Goal: Navigation & Orientation: Find specific page/section

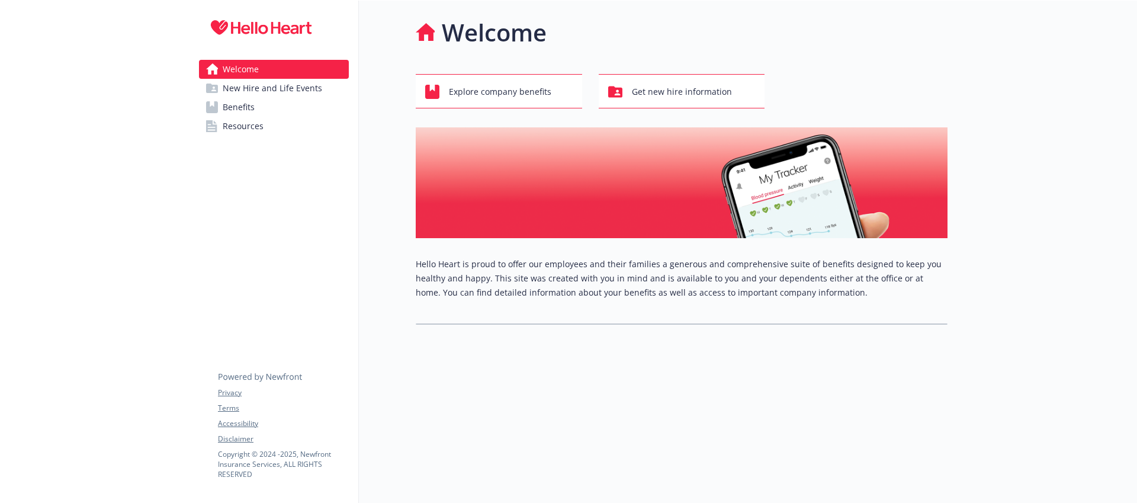
click at [233, 127] on span "Resources" at bounding box center [243, 126] width 41 height 19
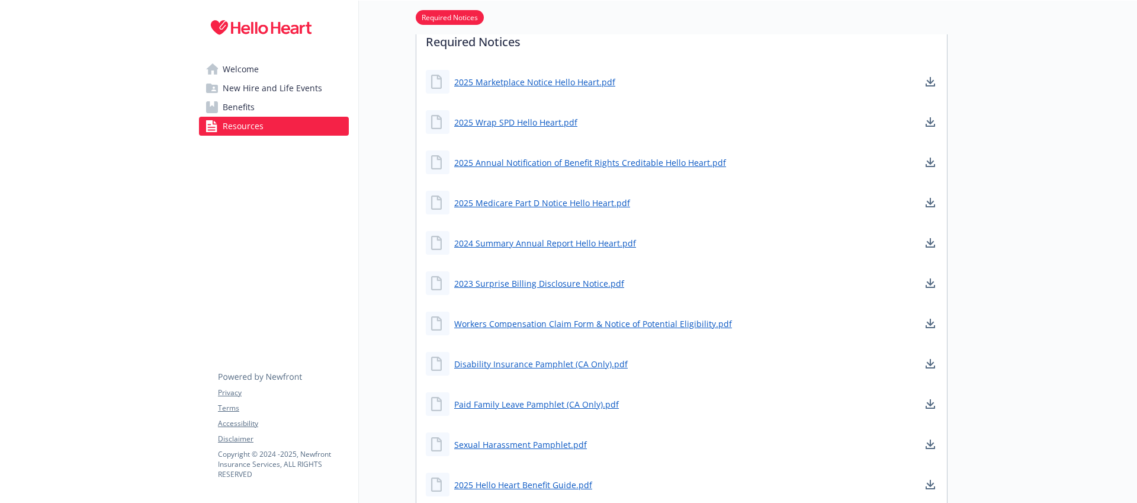
scroll to position [442, 0]
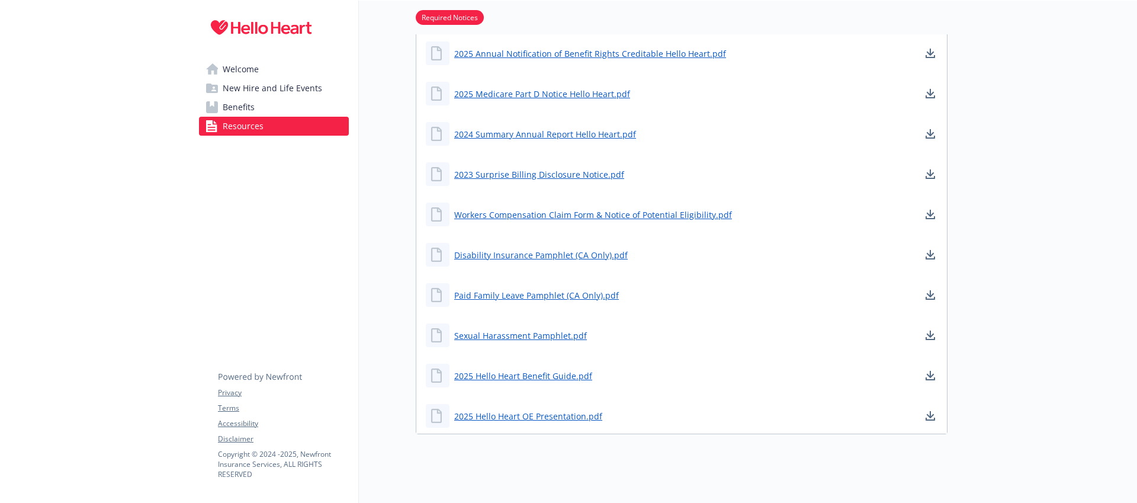
click at [242, 102] on span "Benefits" at bounding box center [239, 107] width 32 height 19
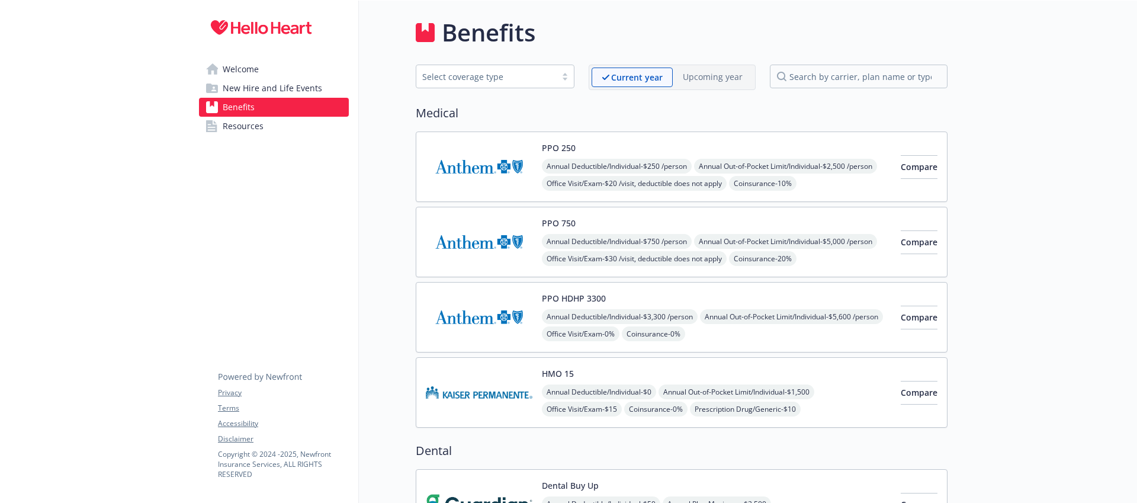
click at [251, 90] on span "New Hire and Life Events" at bounding box center [273, 88] width 100 height 19
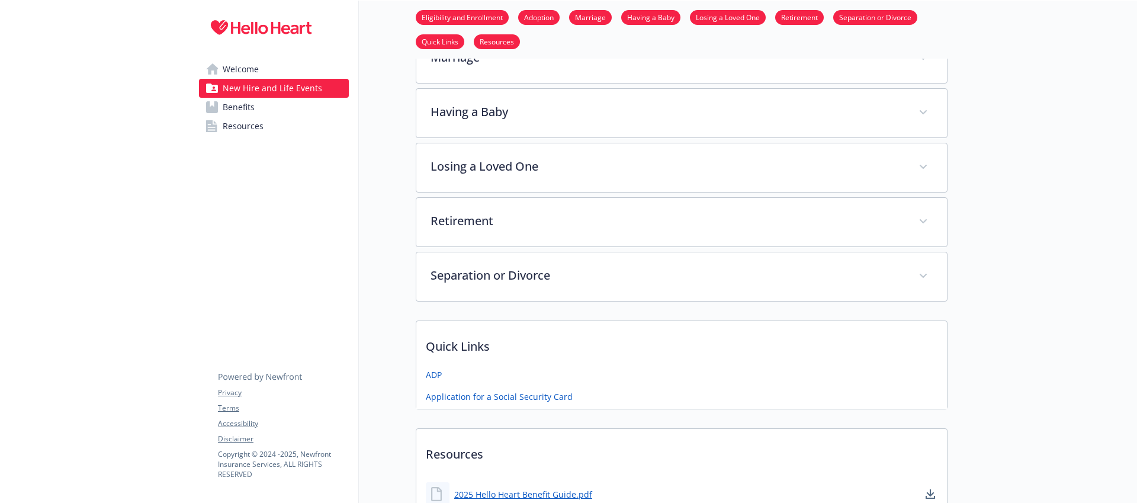
scroll to position [462, 0]
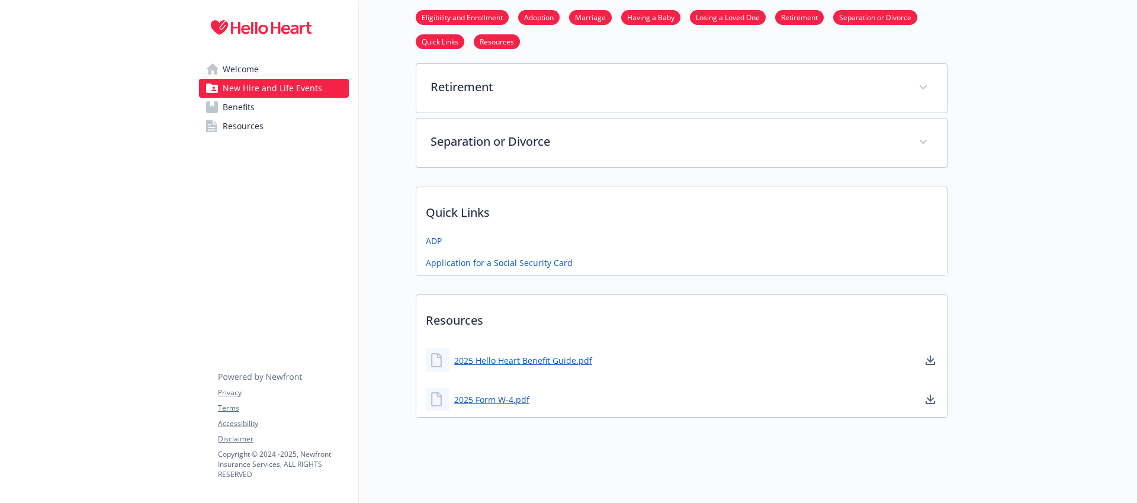
click at [255, 64] on span "Welcome" at bounding box center [241, 69] width 36 height 19
